Goal: Information Seeking & Learning: Learn about a topic

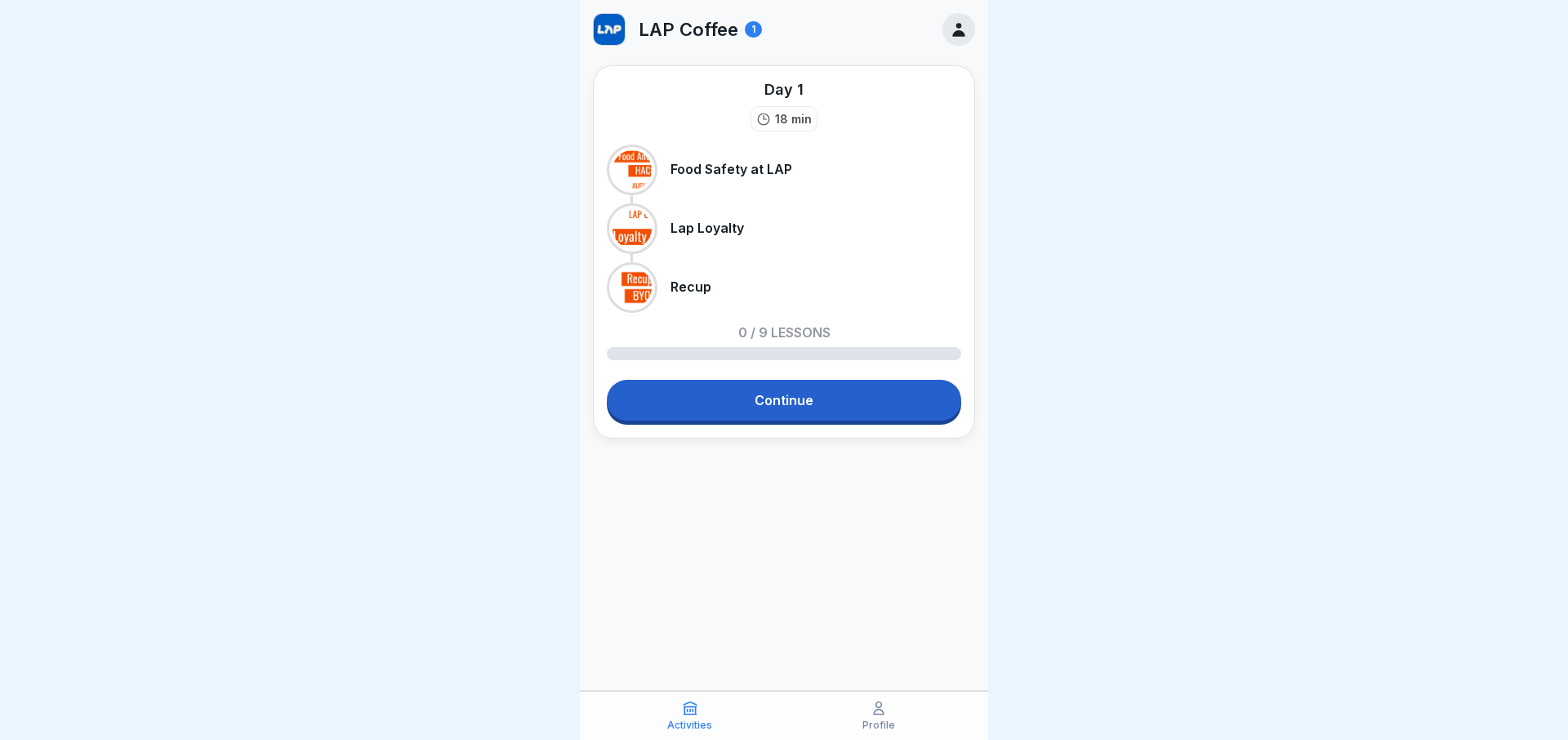
click at [790, 398] on link "Continue" at bounding box center [784, 401] width 354 height 41
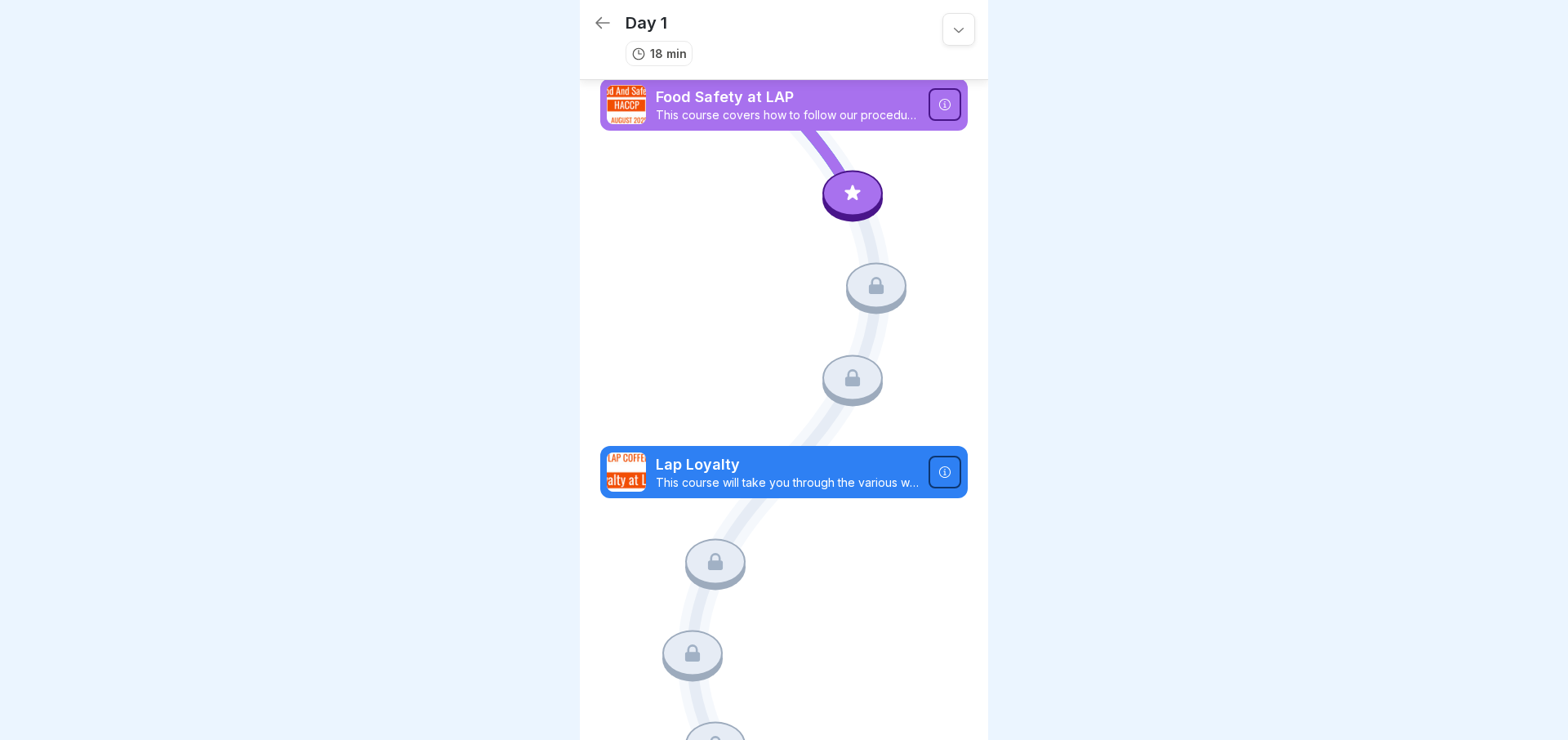
click at [855, 196] on icon at bounding box center [853, 193] width 16 height 16
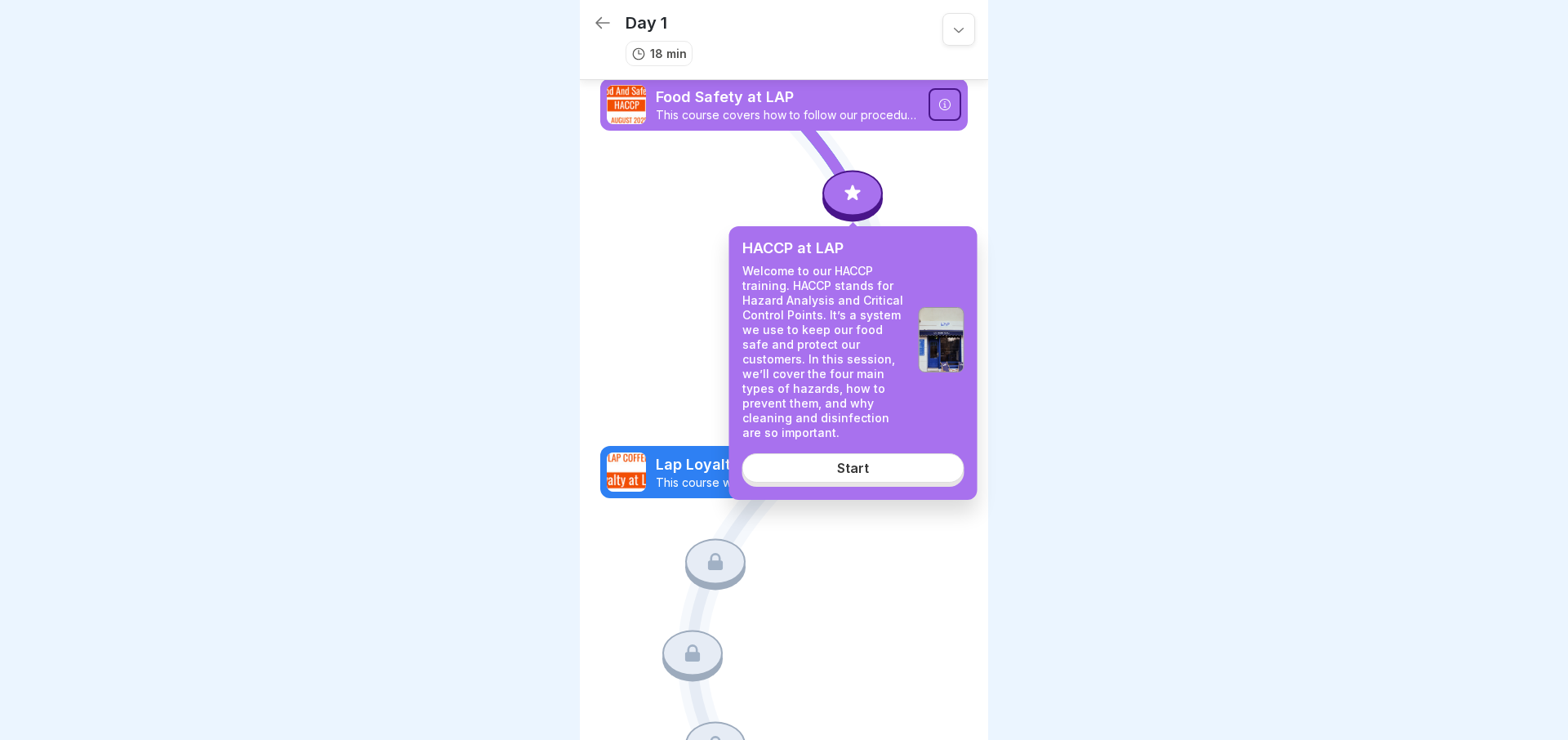
click at [812, 462] on link "Start" at bounding box center [854, 468] width 222 height 30
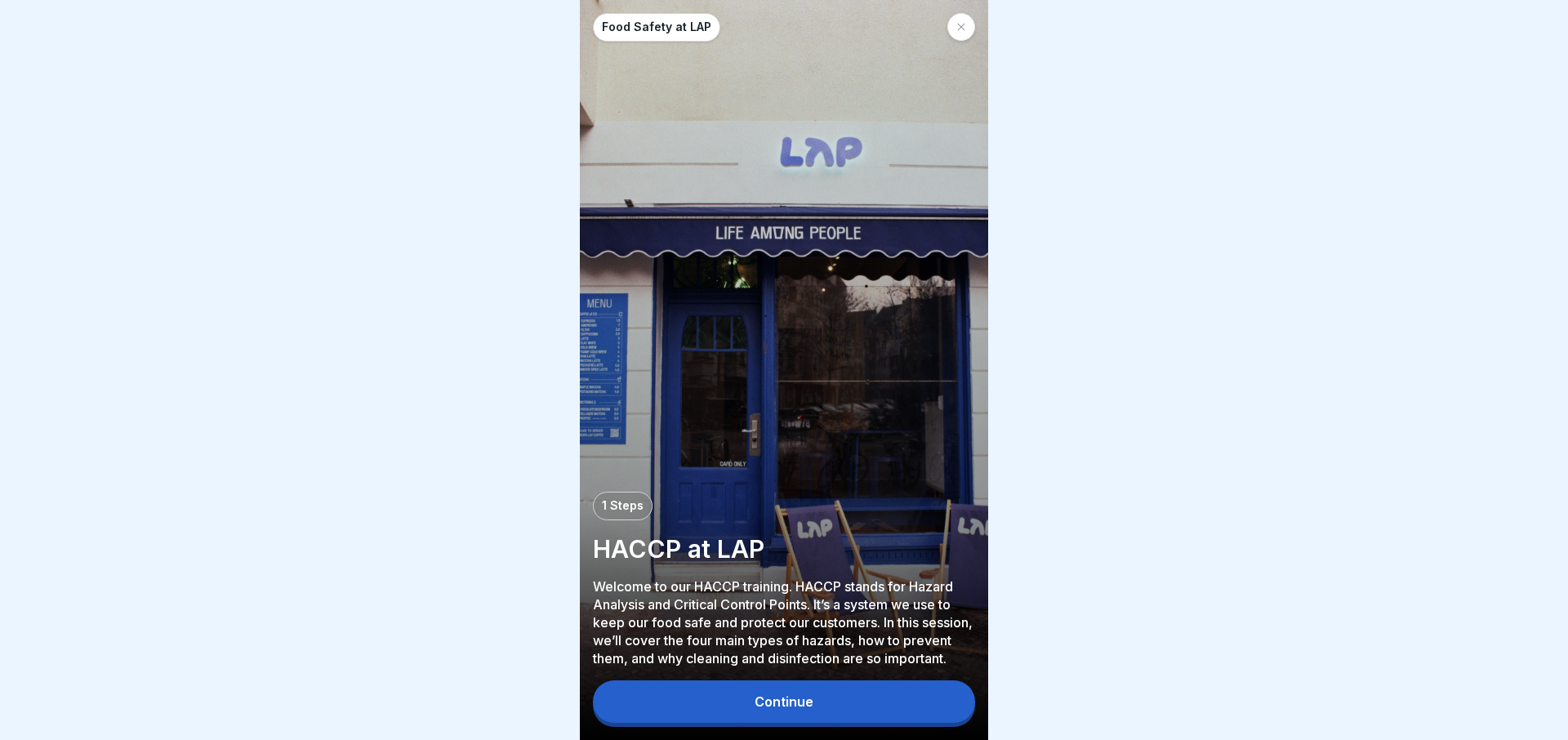
click at [867, 704] on button "Continue" at bounding box center [784, 702] width 383 height 42
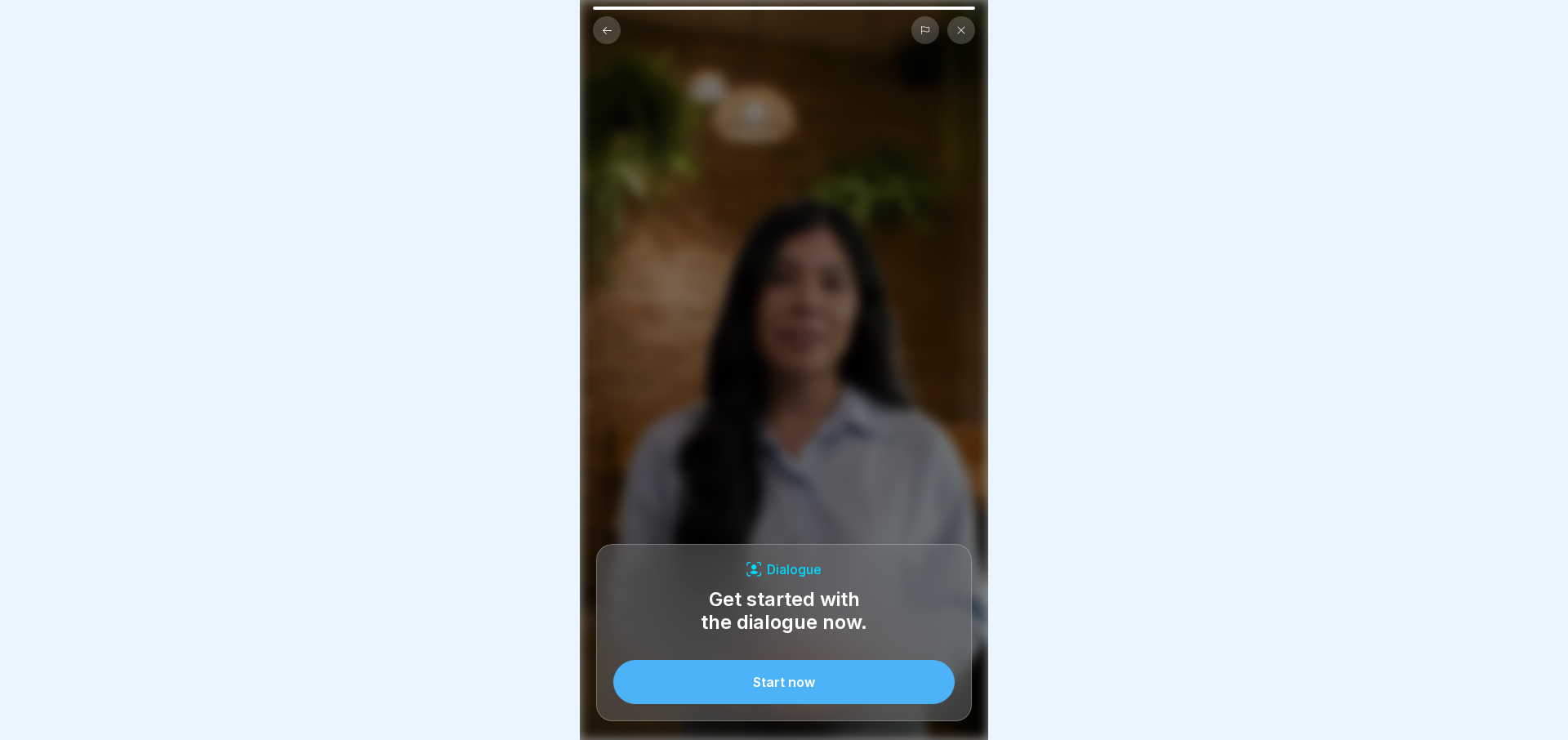
click at [817, 691] on button "Start now" at bounding box center [784, 682] width 341 height 44
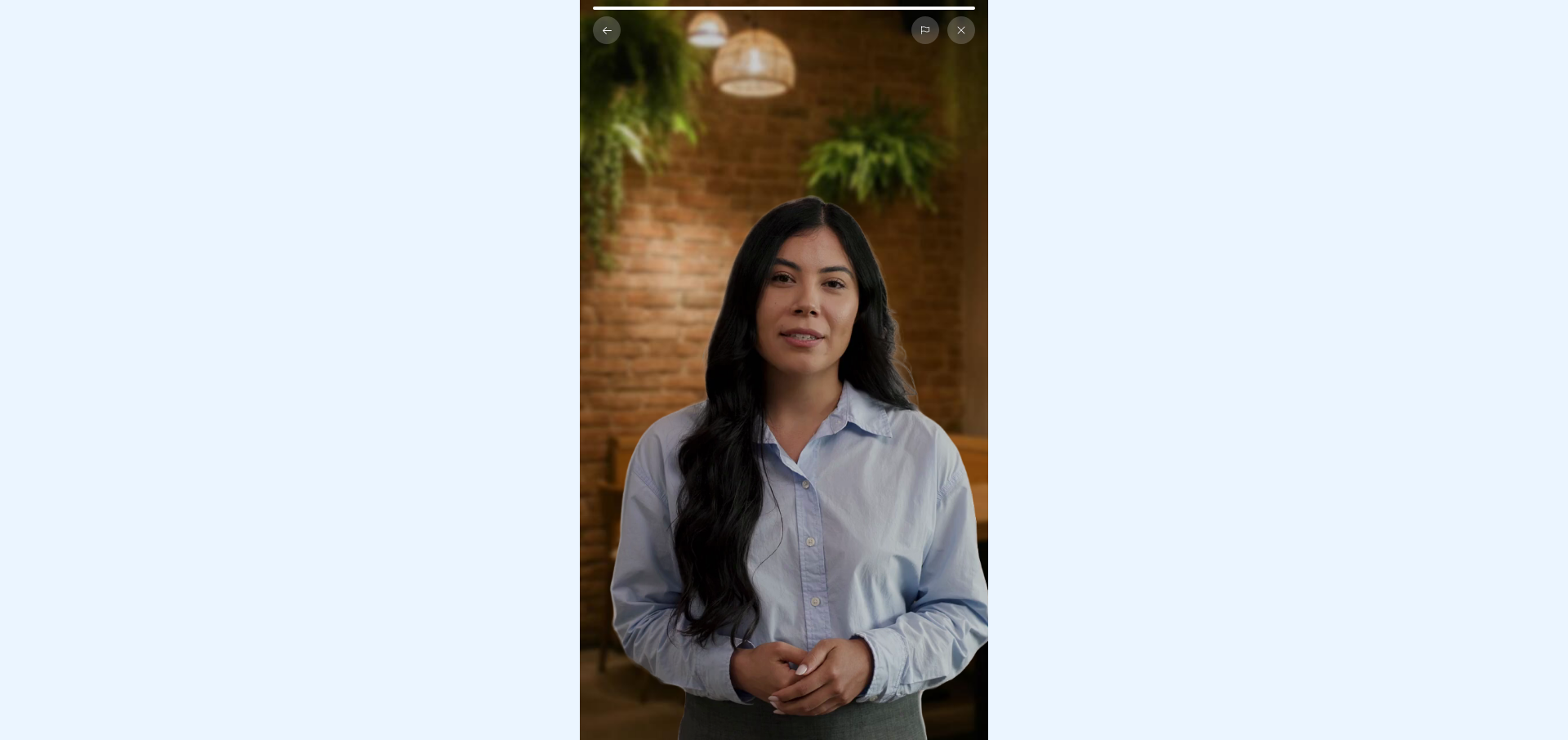
click at [964, 31] on icon at bounding box center [961, 31] width 10 height 10
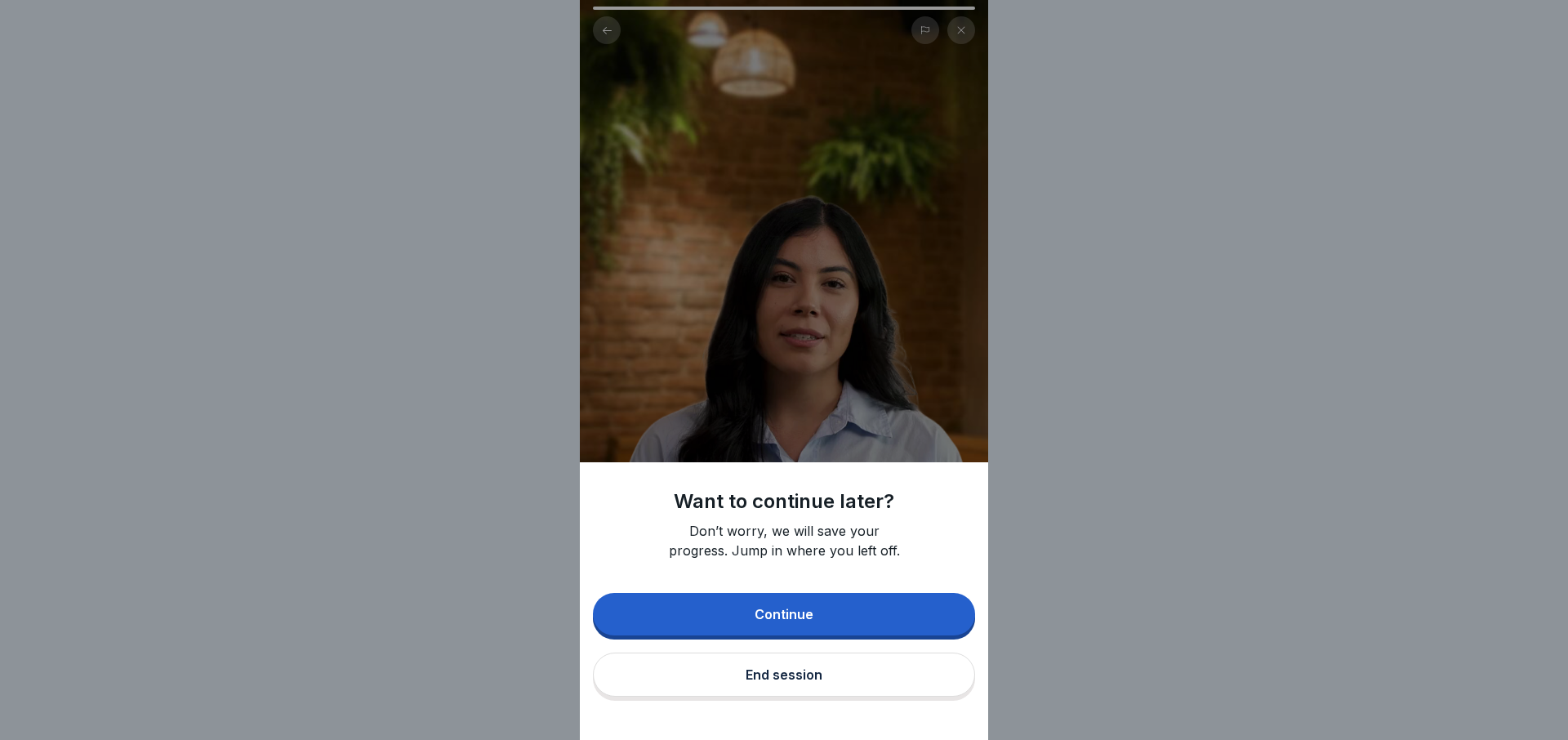
click at [758, 683] on button "End session" at bounding box center [784, 674] width 383 height 44
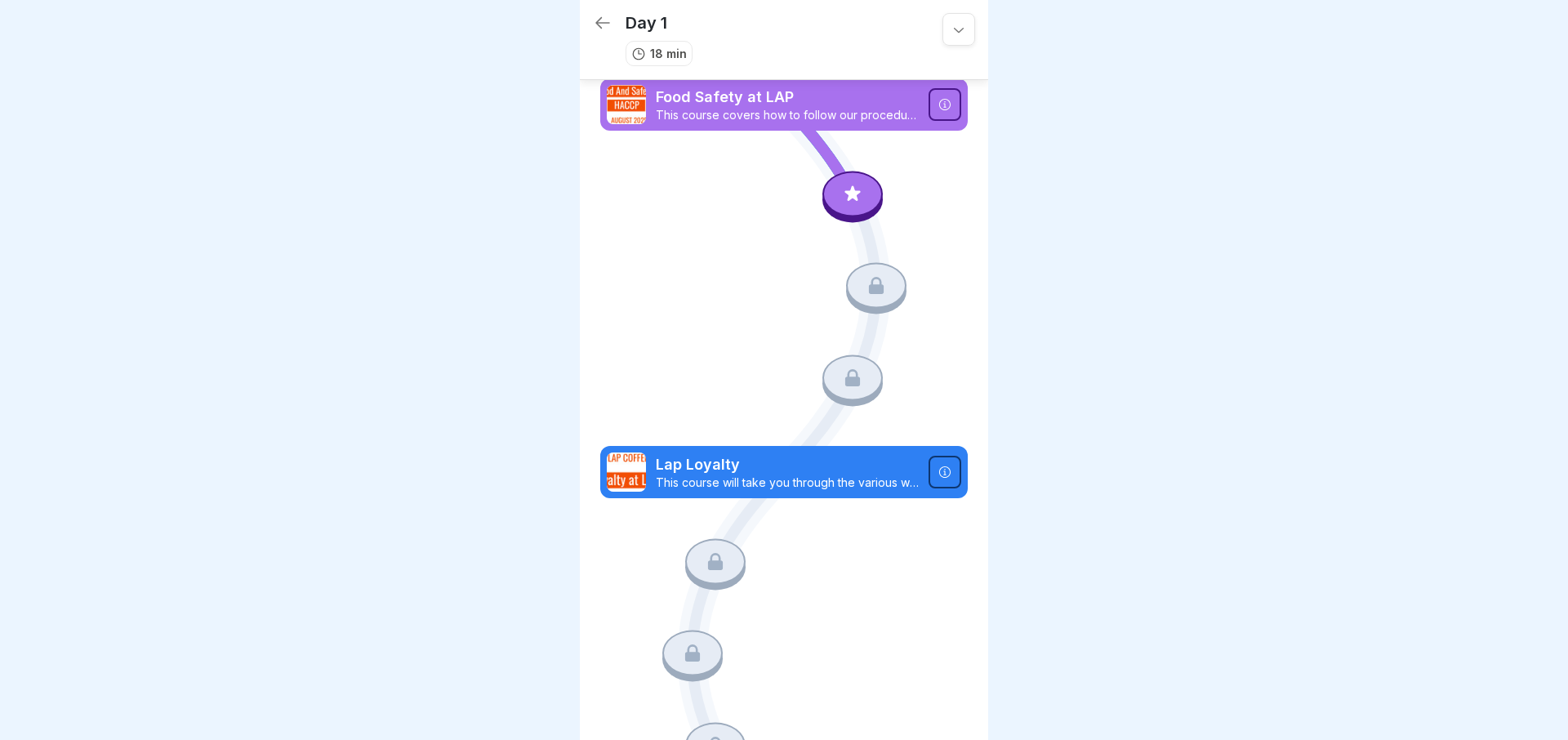
click at [597, 30] on icon at bounding box center [603, 23] width 20 height 20
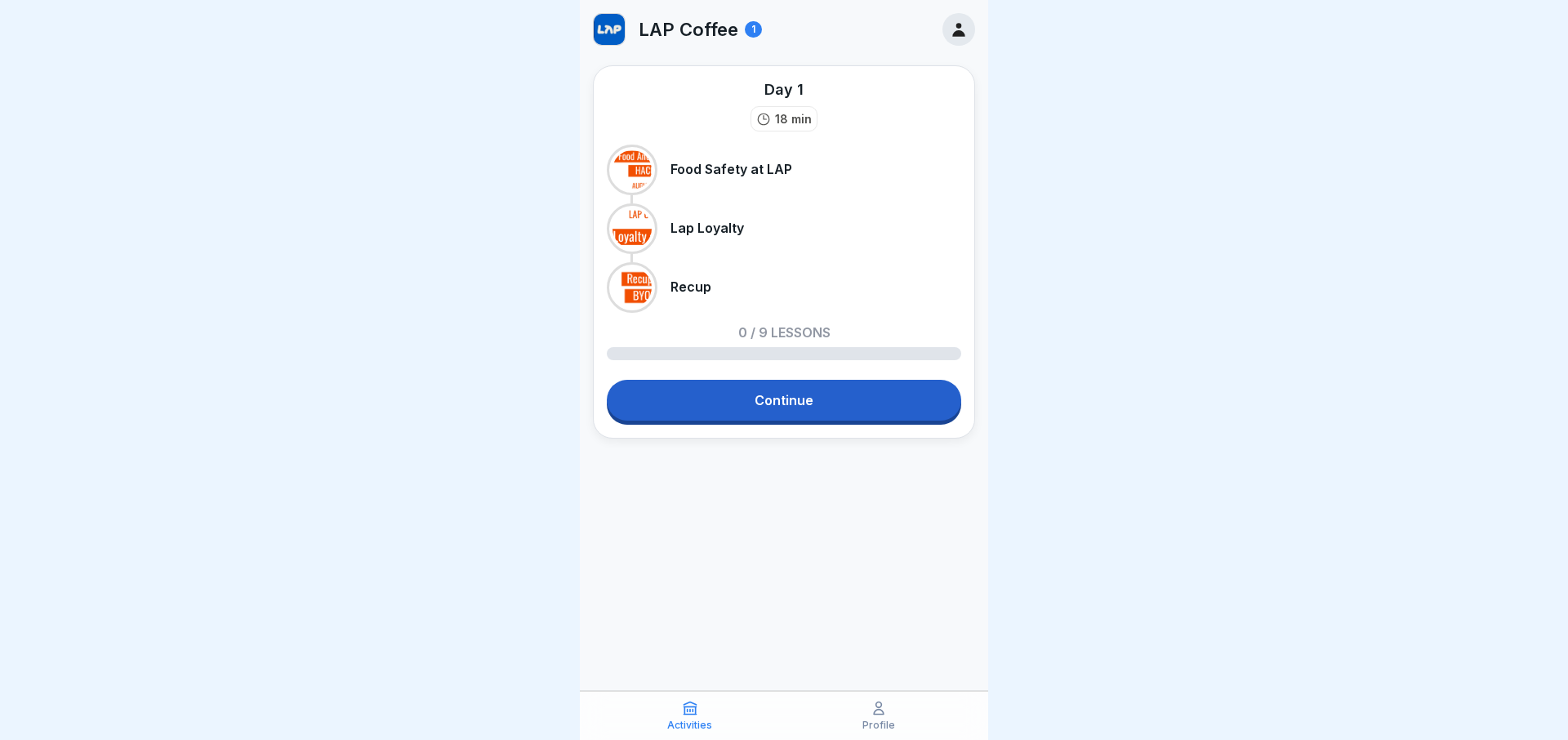
click at [829, 722] on div "Profile" at bounding box center [878, 716] width 181 height 31
click at [887, 715] on div "Profile" at bounding box center [878, 716] width 181 height 31
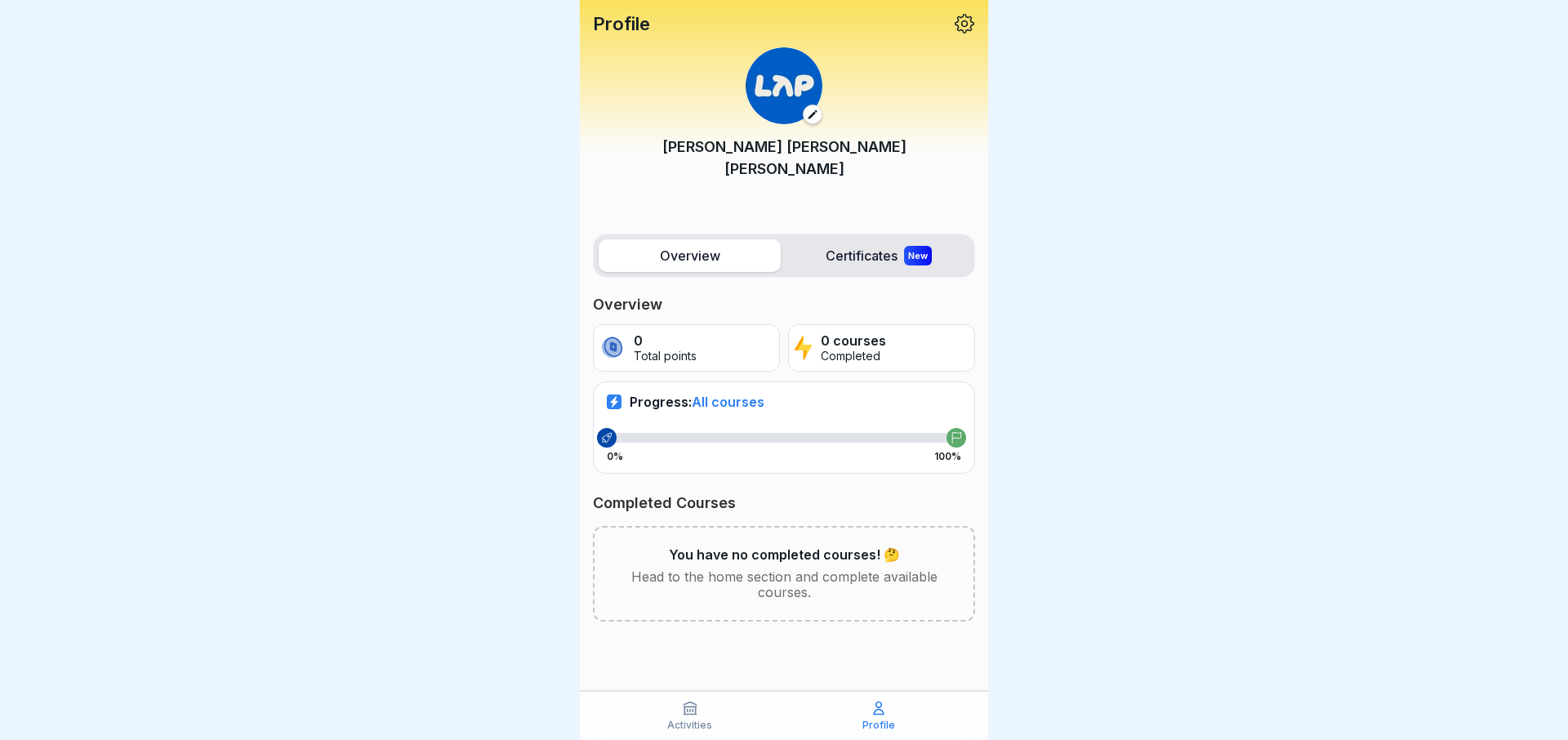
click at [677, 717] on div "Activities" at bounding box center [690, 716] width 181 height 31
